Goal: Information Seeking & Learning: Learn about a topic

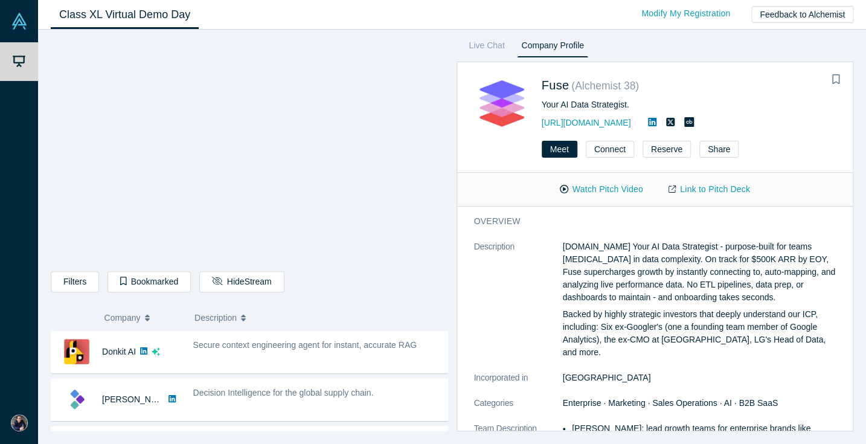
scroll to position [478, 0]
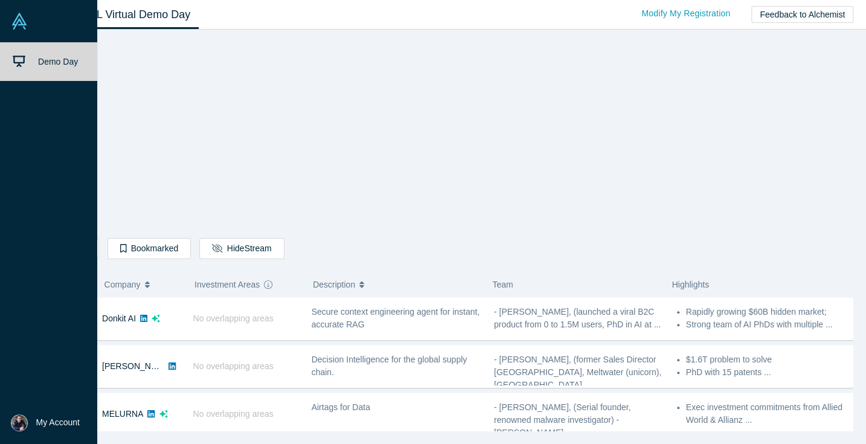
click at [27, 69] on link "Demo Day" at bounding box center [48, 61] width 97 height 39
